Goal: Transaction & Acquisition: Purchase product/service

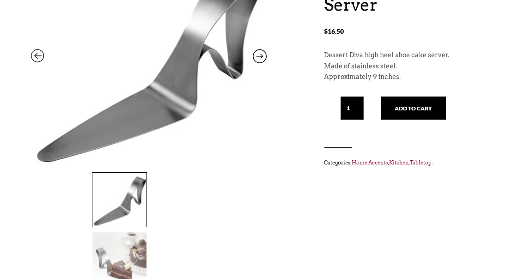
scroll to position [163, 0]
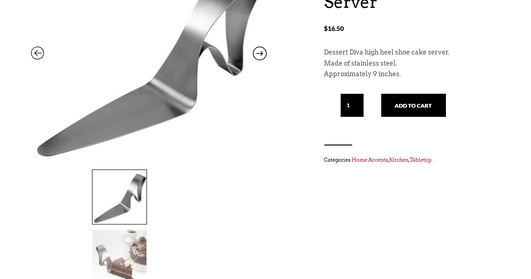
click at [360, 107] on input "1" at bounding box center [352, 105] width 23 height 23
click at [358, 104] on input "2" at bounding box center [352, 105] width 23 height 23
click at [358, 104] on input "3" at bounding box center [352, 105] width 23 height 23
click at [358, 104] on input "4" at bounding box center [352, 105] width 23 height 23
click at [358, 104] on input "5" at bounding box center [352, 105] width 23 height 23
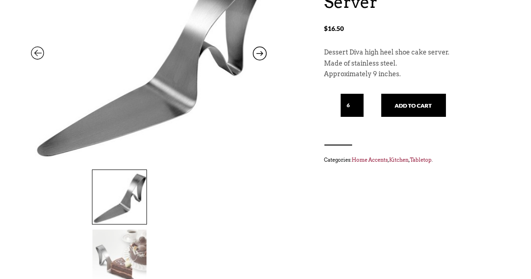
click at [358, 104] on input "6" at bounding box center [352, 105] width 23 height 23
click at [358, 104] on input "7" at bounding box center [352, 105] width 23 height 23
click at [358, 104] on input "8" at bounding box center [352, 105] width 23 height 23
click at [358, 104] on input "9" at bounding box center [352, 105] width 23 height 23
type input "57"
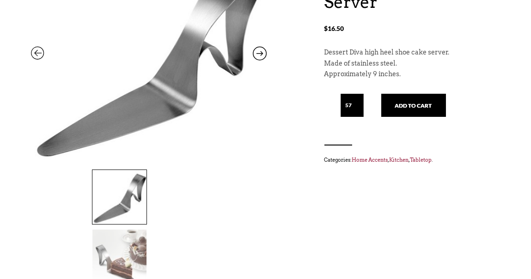
click at [358, 104] on input "57" at bounding box center [352, 105] width 23 height 23
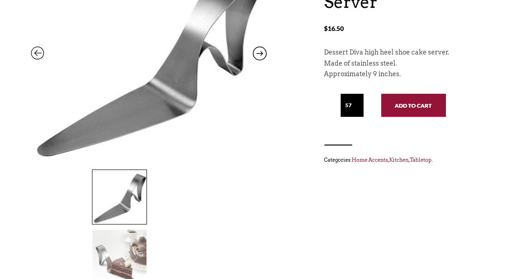
click at [398, 103] on button "Add to cart" at bounding box center [413, 105] width 65 height 23
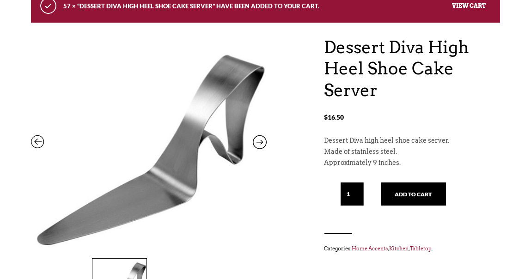
scroll to position [121, 0]
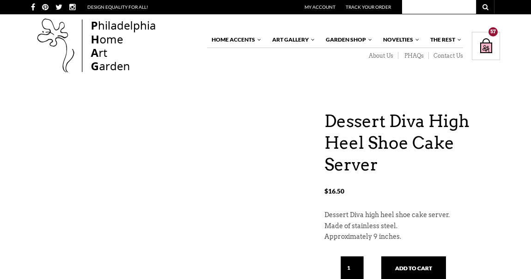
scroll to position [163, 0]
